Goal: Navigation & Orientation: Find specific page/section

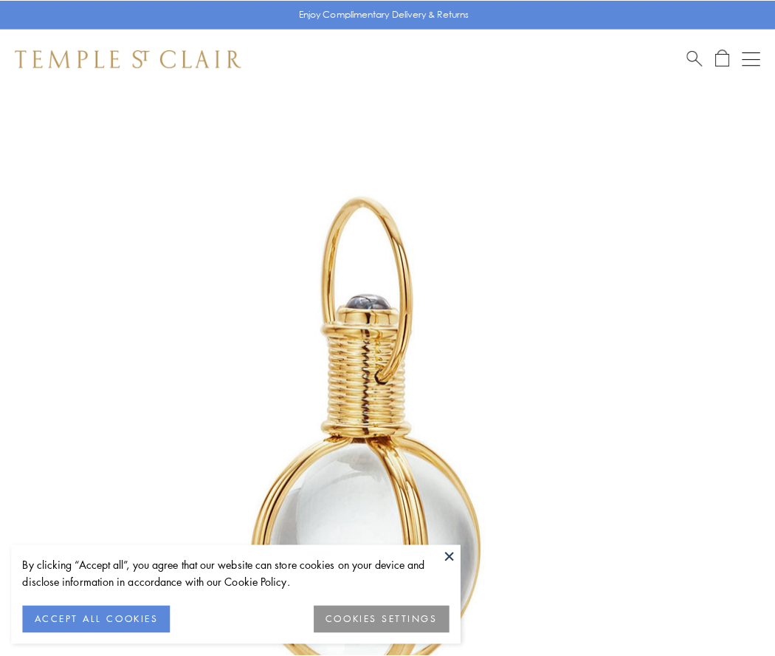
scroll to position [386, 0]
